Goal: Task Accomplishment & Management: Complete application form

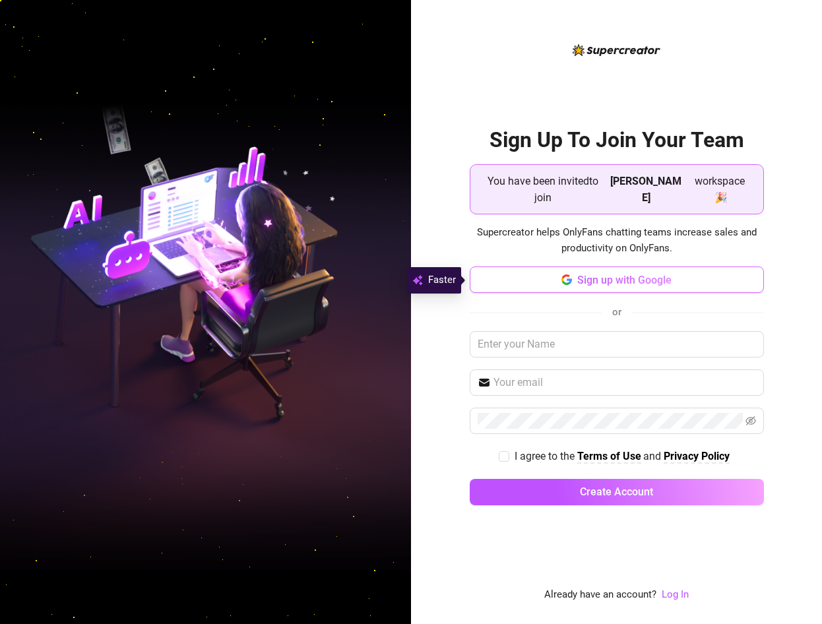
click at [592, 279] on span "Sign up with Google" at bounding box center [624, 280] width 94 height 13
